Goal: Task Accomplishment & Management: Manage account settings

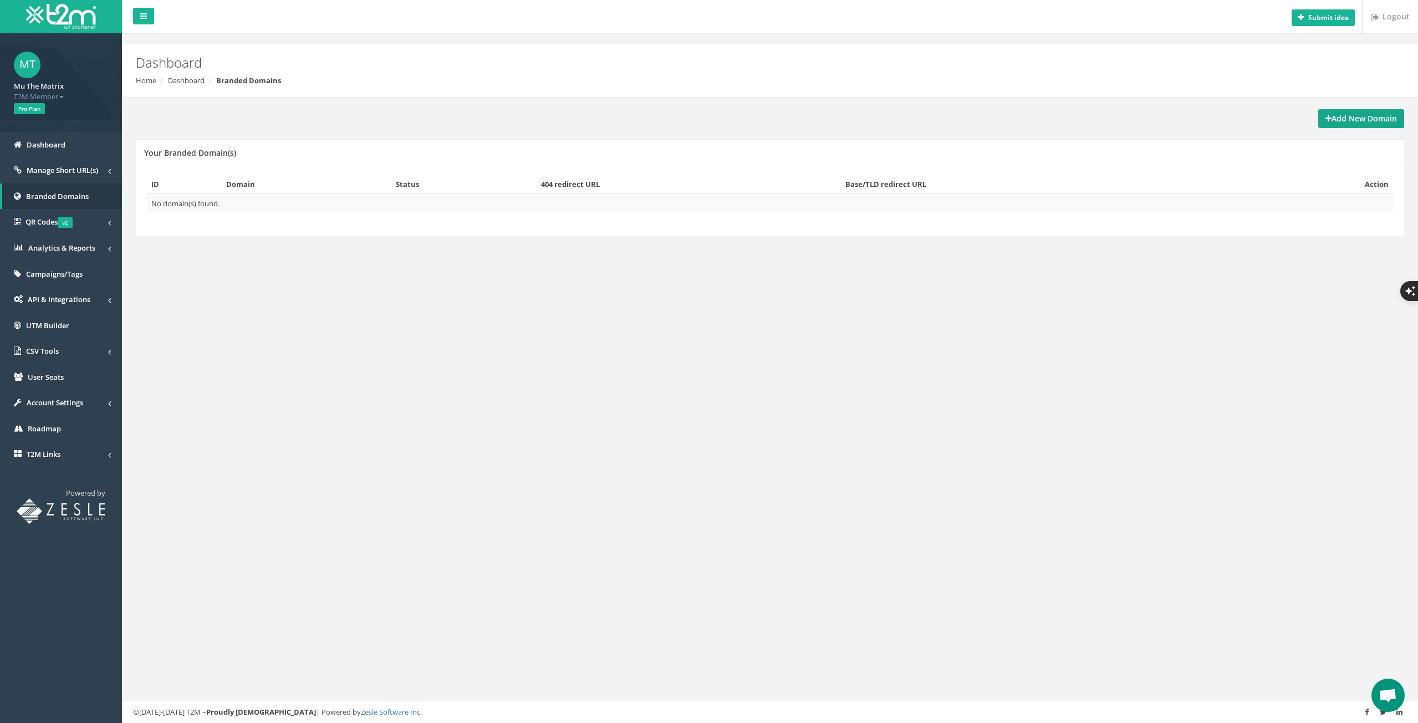
click at [1353, 122] on strong "Add New Domain" at bounding box center [1362, 118] width 72 height 11
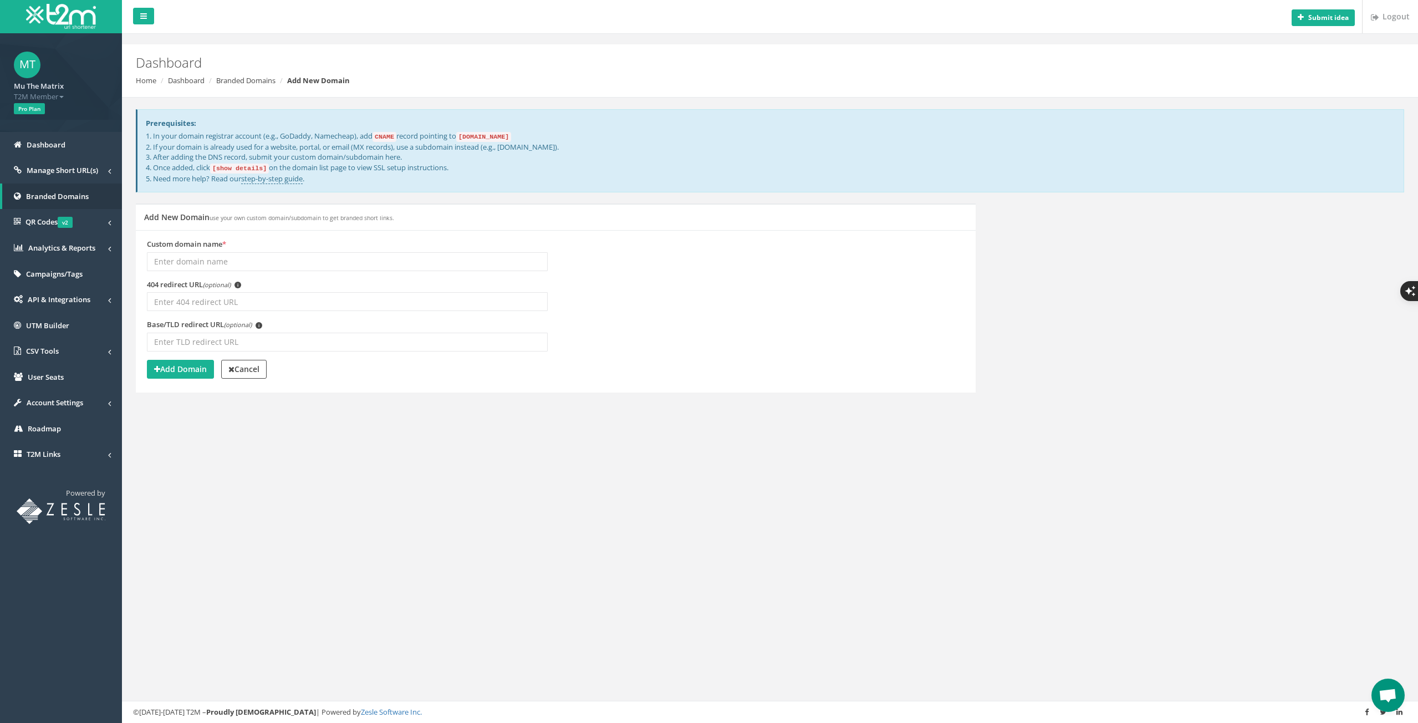
click at [245, 264] on input "Custom domain name *" at bounding box center [347, 261] width 401 height 19
click at [211, 259] on input "Custom domain name *" at bounding box center [347, 261] width 401 height 19
click at [211, 259] on input "mtmshorturl" at bounding box center [347, 261] width 401 height 19
click at [190, 259] on input "mtmshorturl" at bounding box center [347, 261] width 401 height 19
type input "mtmshort.url"
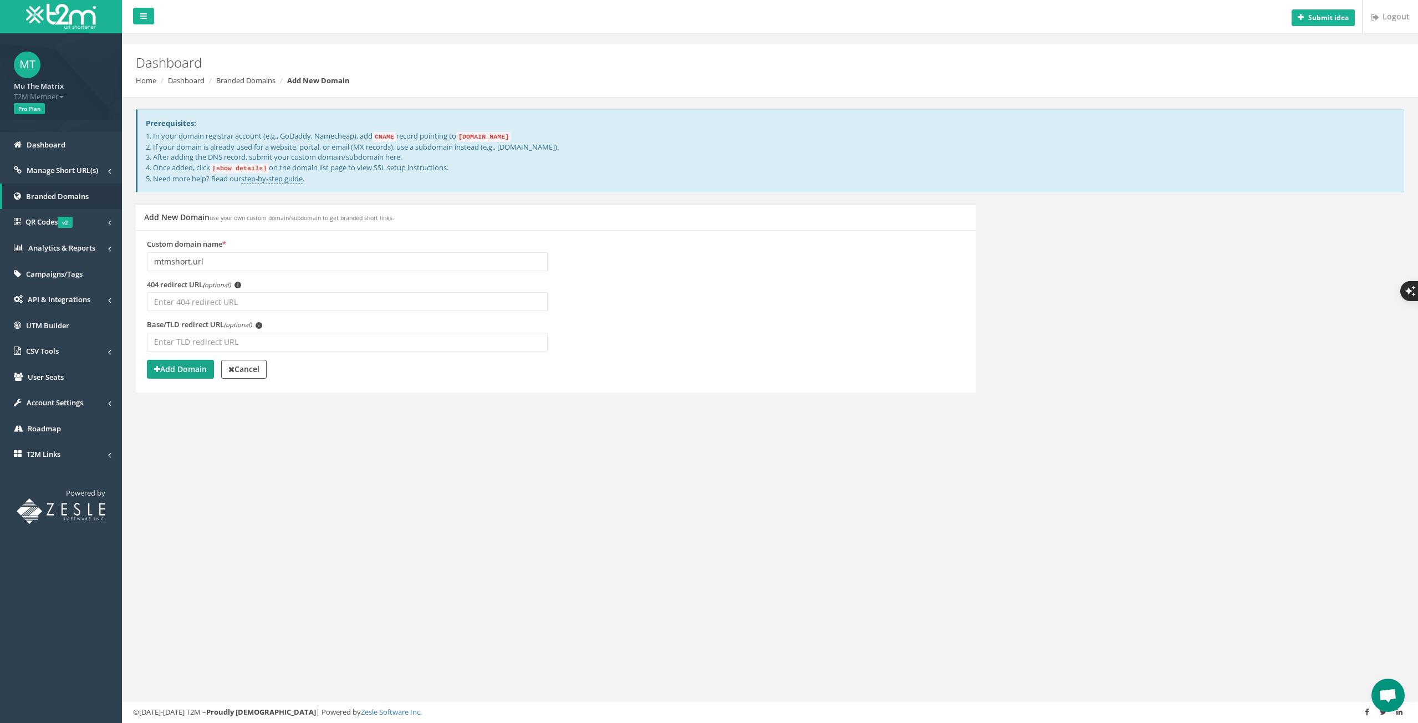
click at [180, 369] on strong "Add Domain" at bounding box center [180, 369] width 53 height 11
click at [208, 494] on div "Submit idea Logout Dashboard Home Dashboard Branded Domains Add New Domain Prer…" at bounding box center [770, 361] width 1296 height 723
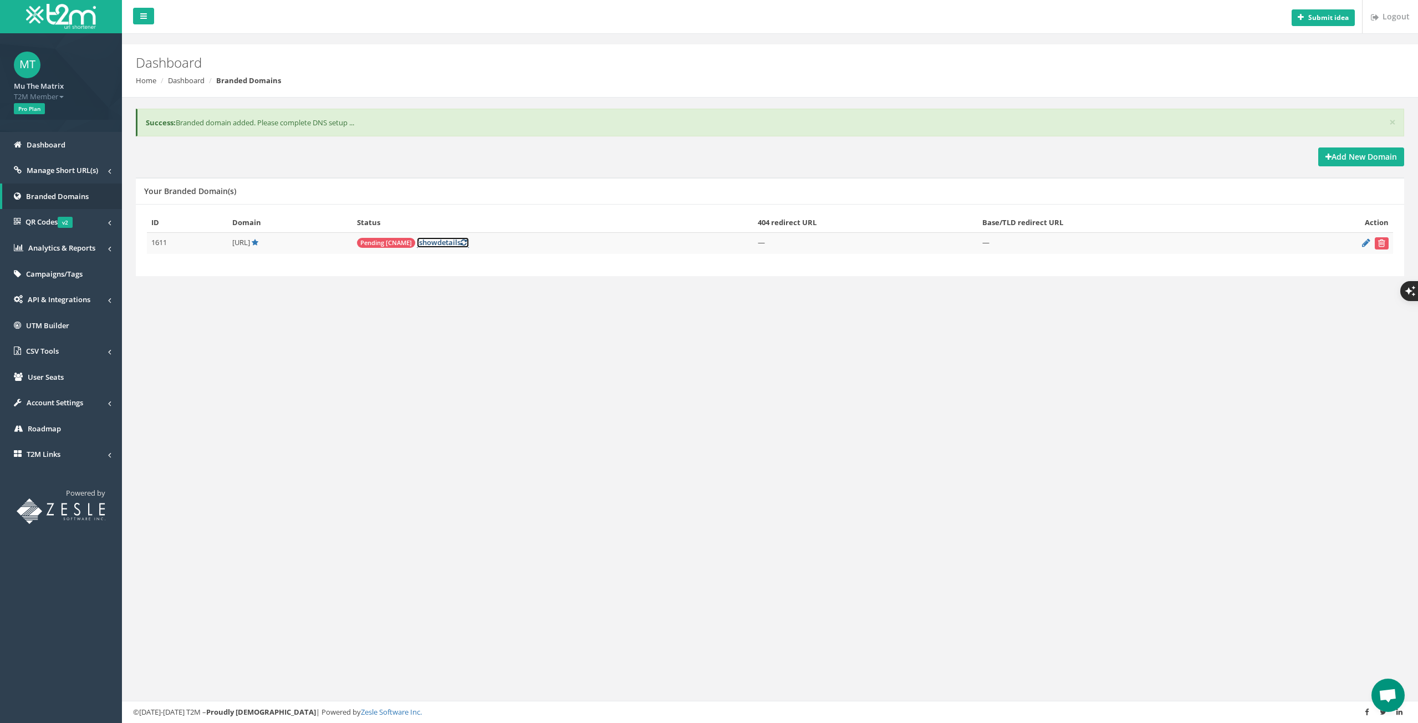
click at [469, 242] on link "[ show details ]" at bounding box center [443, 242] width 52 height 11
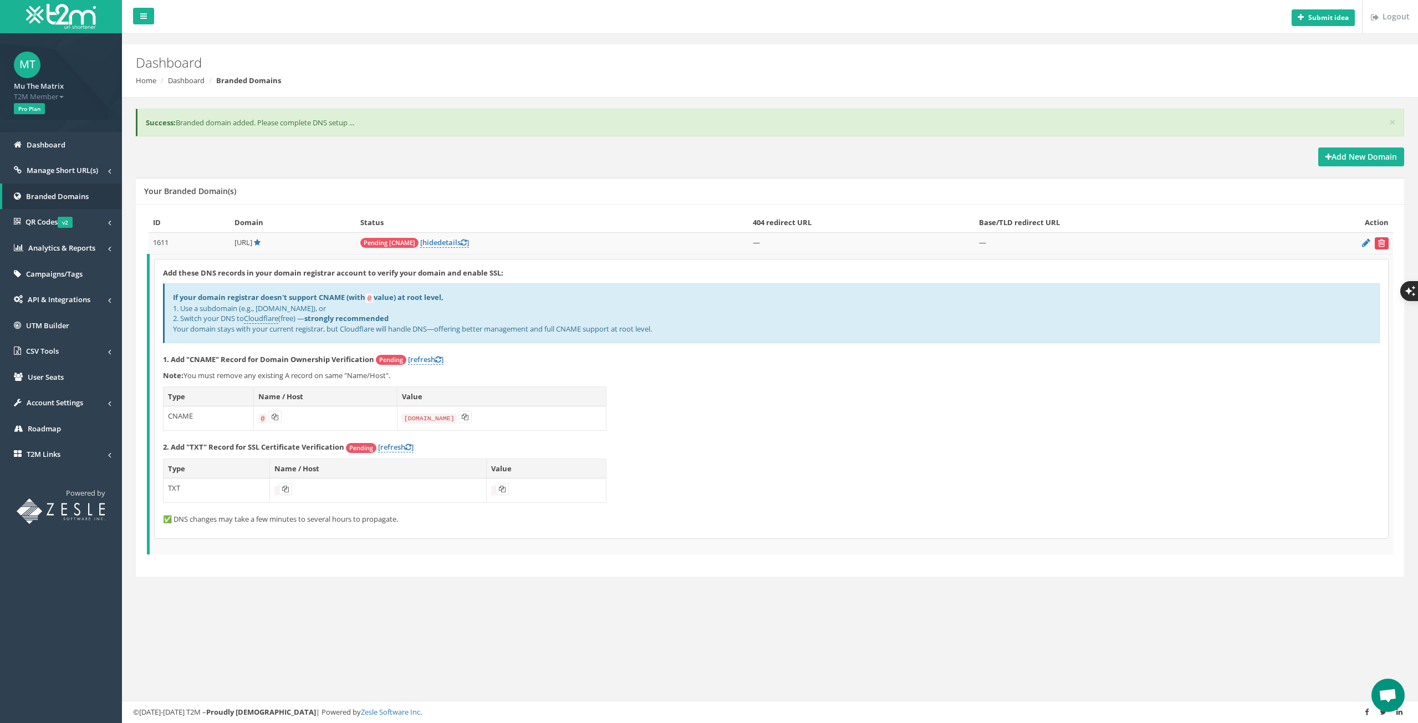
click at [1380, 243] on icon "submit" at bounding box center [1381, 242] width 7 height 7
